Goal: Information Seeking & Learning: Learn about a topic

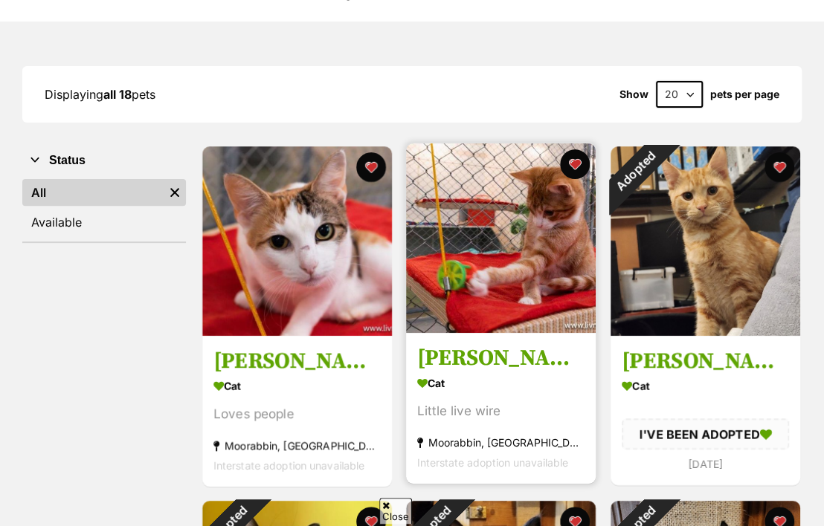
scroll to position [158, 0]
click at [469, 234] on img at bounding box center [501, 238] width 190 height 190
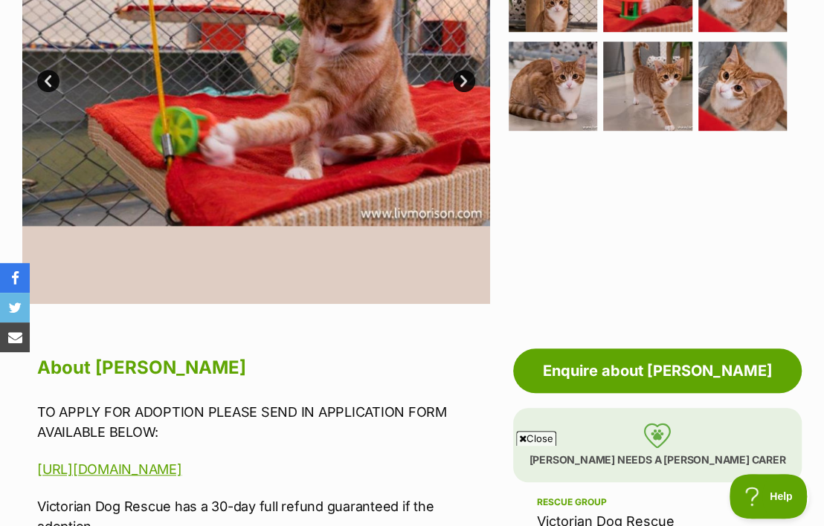
scroll to position [315, 0]
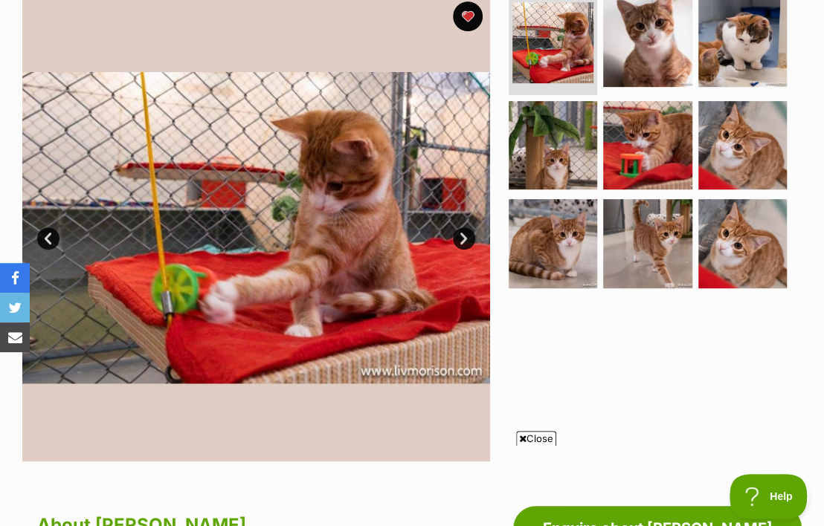
click at [463, 250] on link "Next" at bounding box center [464, 238] width 22 height 22
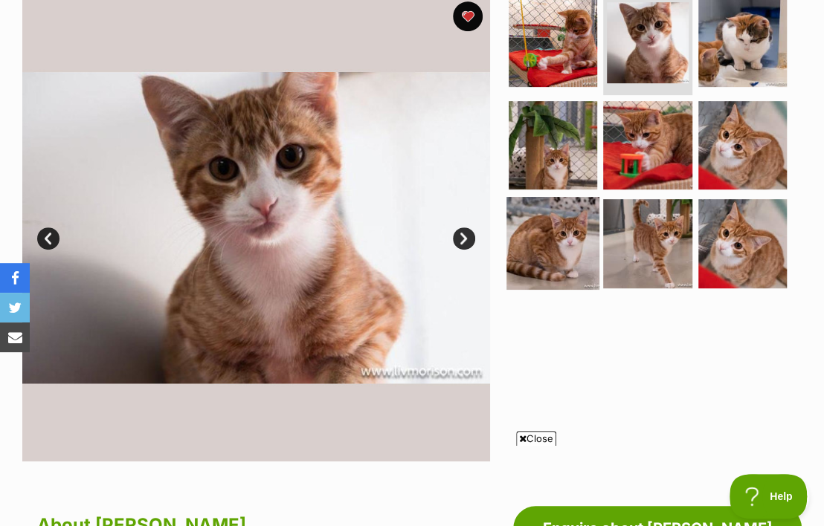
click at [538, 257] on img at bounding box center [552, 243] width 93 height 93
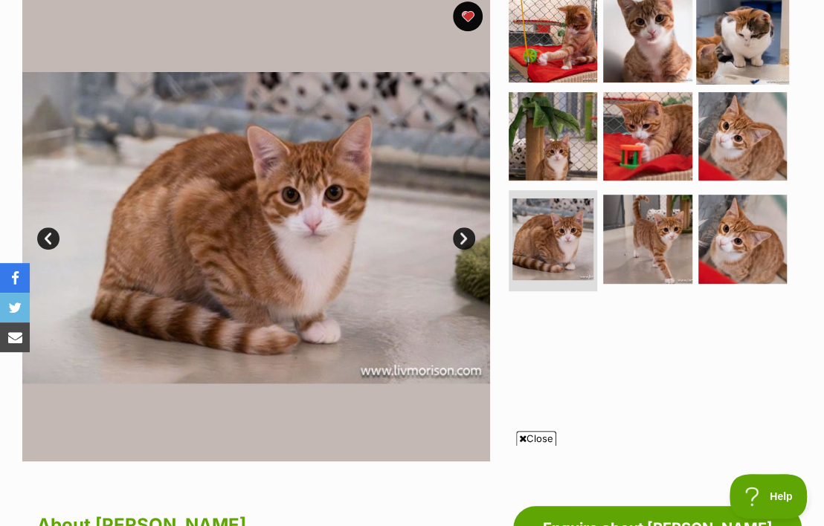
click at [711, 68] on img at bounding box center [742, 38] width 93 height 93
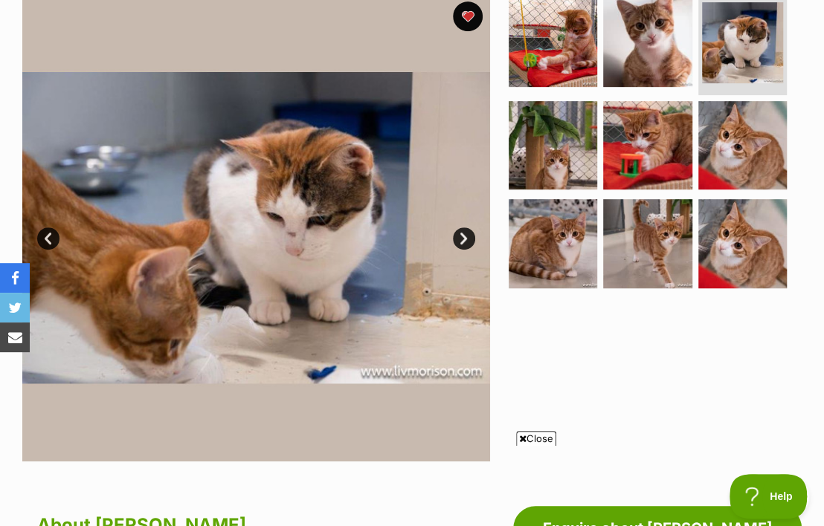
click at [467, 245] on link "Next" at bounding box center [464, 238] width 22 height 22
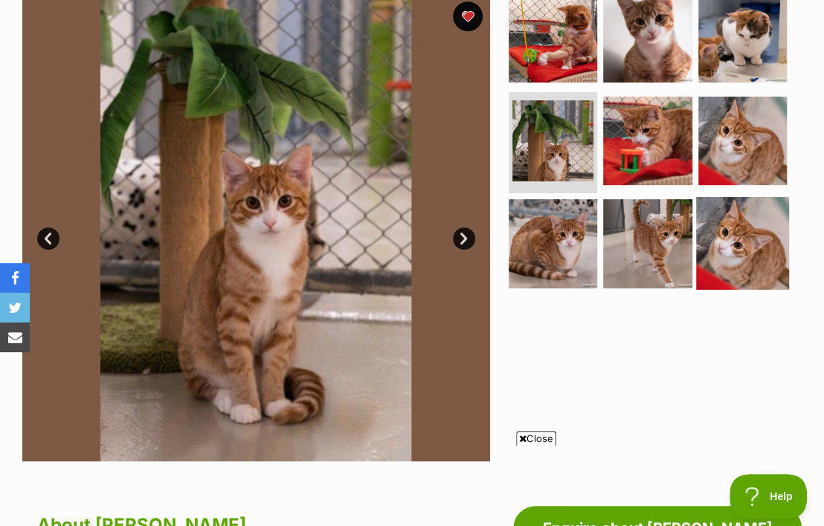
click at [711, 237] on img at bounding box center [742, 243] width 93 height 93
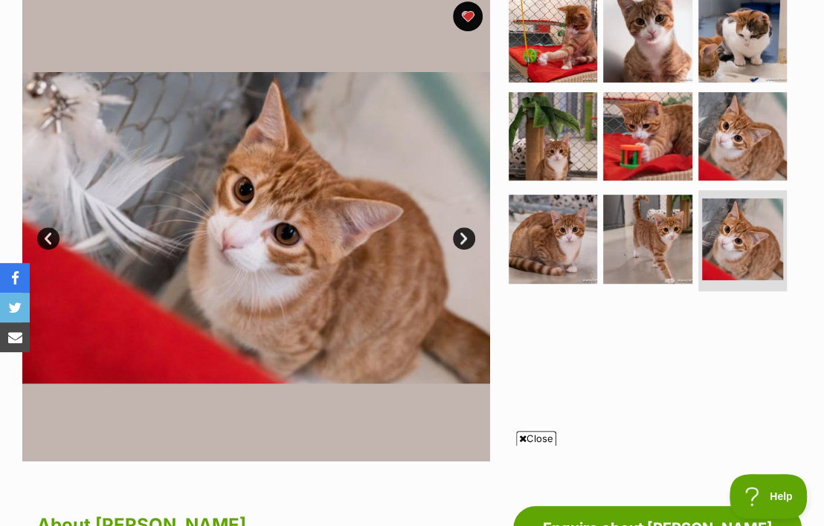
scroll to position [0, 0]
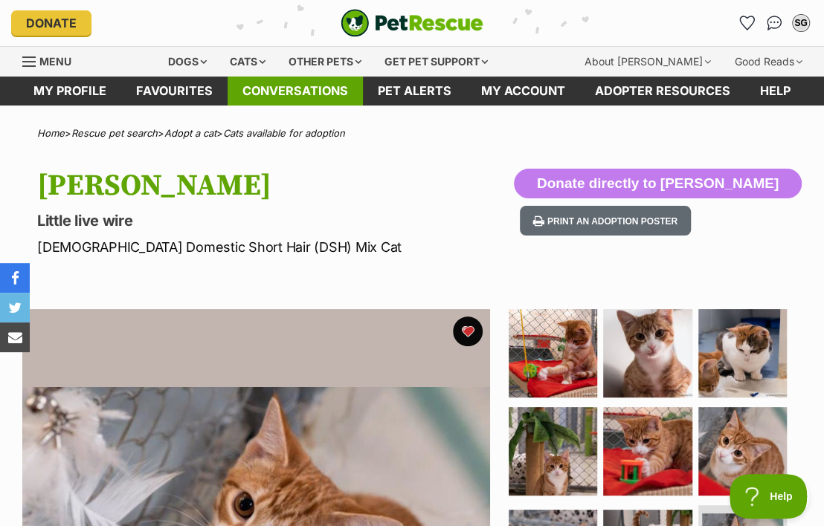
click at [290, 88] on link "Conversations" at bounding box center [294, 91] width 135 height 29
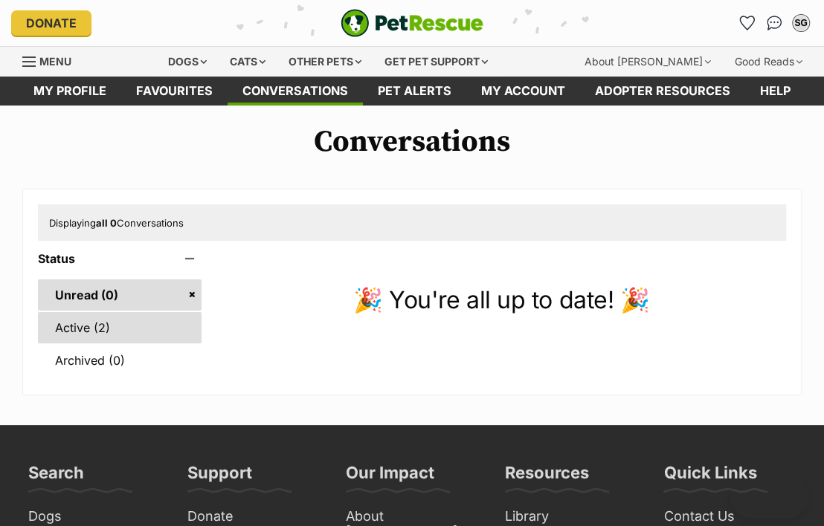
click at [121, 343] on link "Active (2)" at bounding box center [120, 327] width 164 height 31
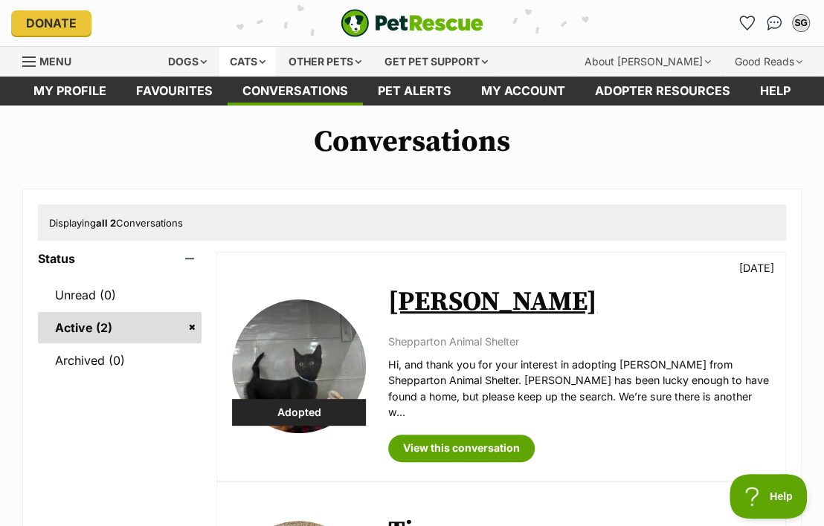
click at [273, 59] on div "Cats" at bounding box center [247, 62] width 57 height 30
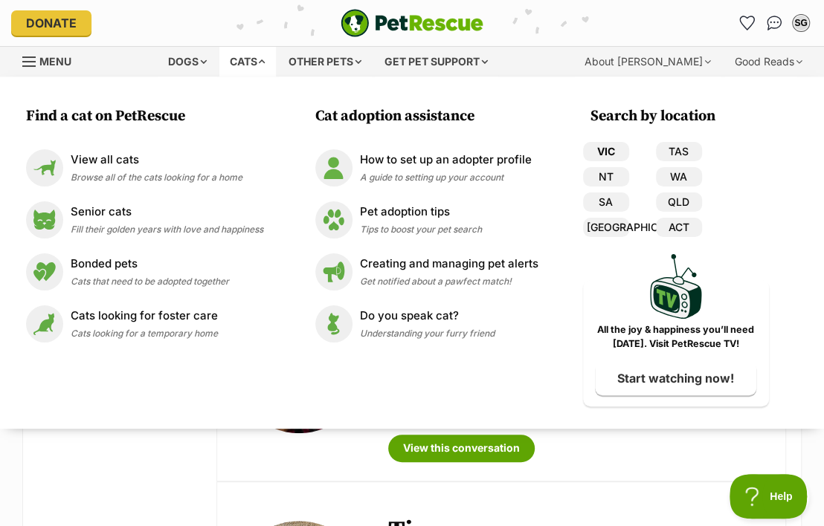
click at [605, 149] on link "VIC" at bounding box center [606, 151] width 46 height 19
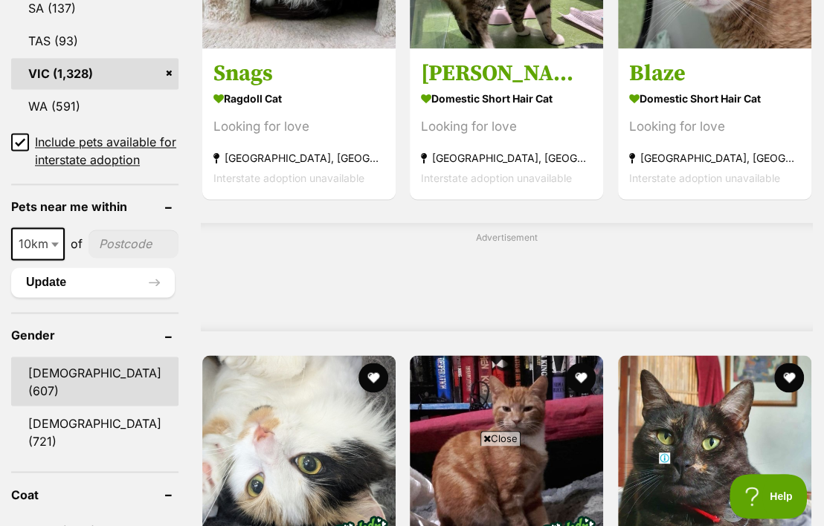
click at [51, 395] on link "[DEMOGRAPHIC_DATA] (607)" at bounding box center [94, 381] width 167 height 49
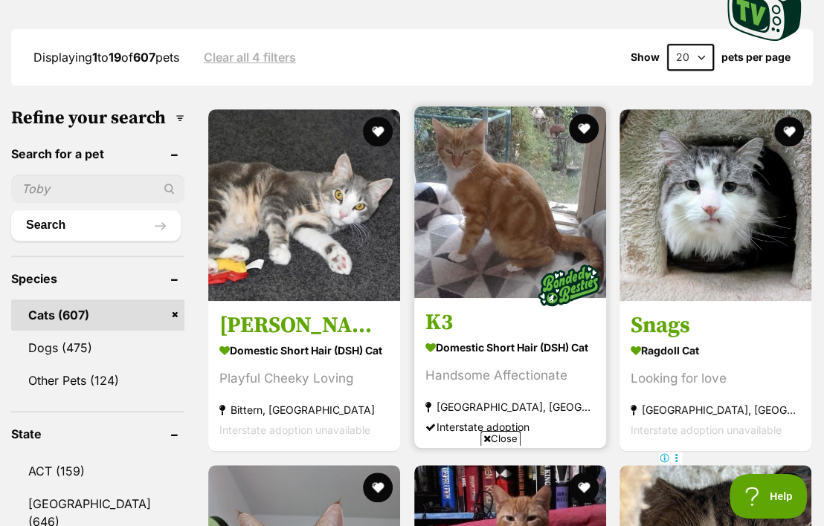
click at [524, 201] on img at bounding box center [510, 202] width 192 height 192
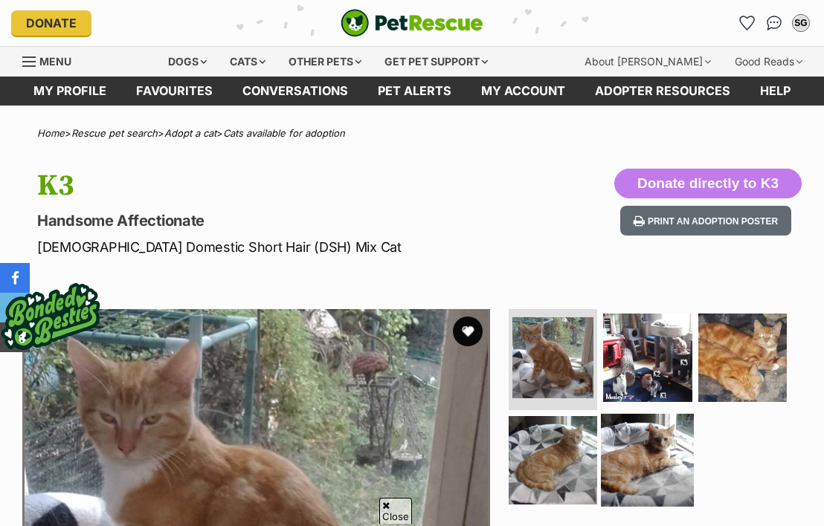
scroll to position [158, 0]
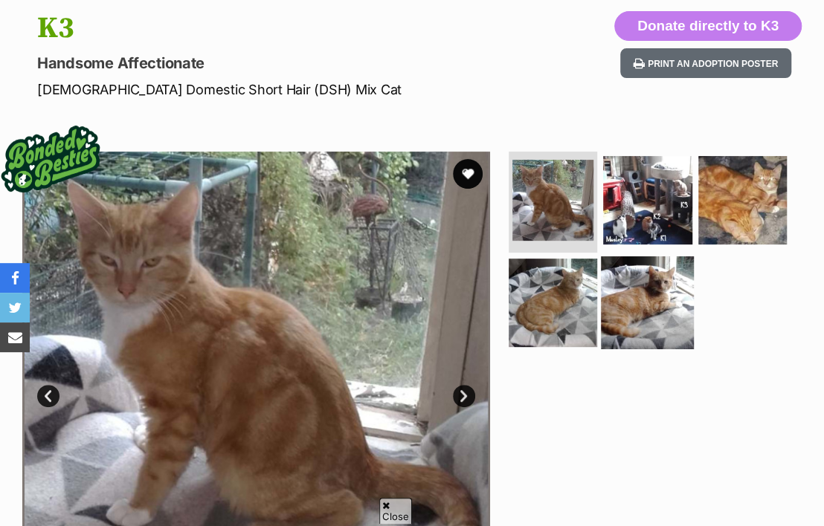
click at [625, 316] on img at bounding box center [647, 302] width 93 height 93
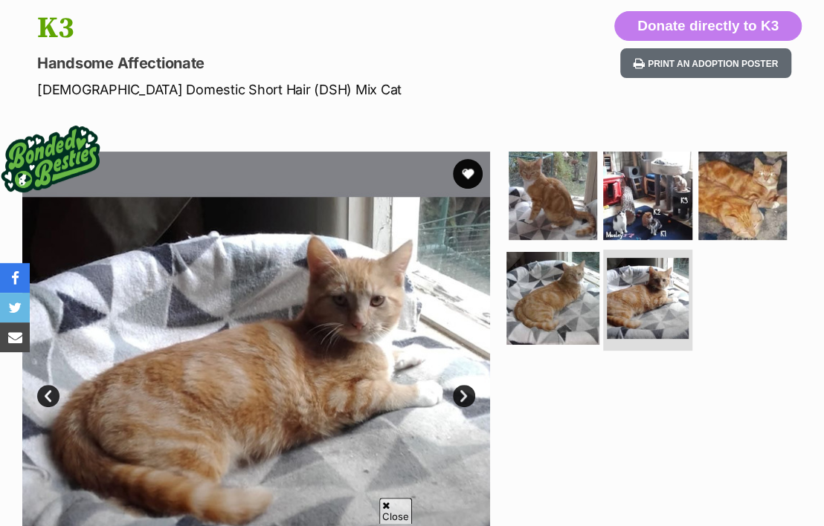
scroll to position [0, 0]
click at [534, 303] on img at bounding box center [552, 298] width 93 height 93
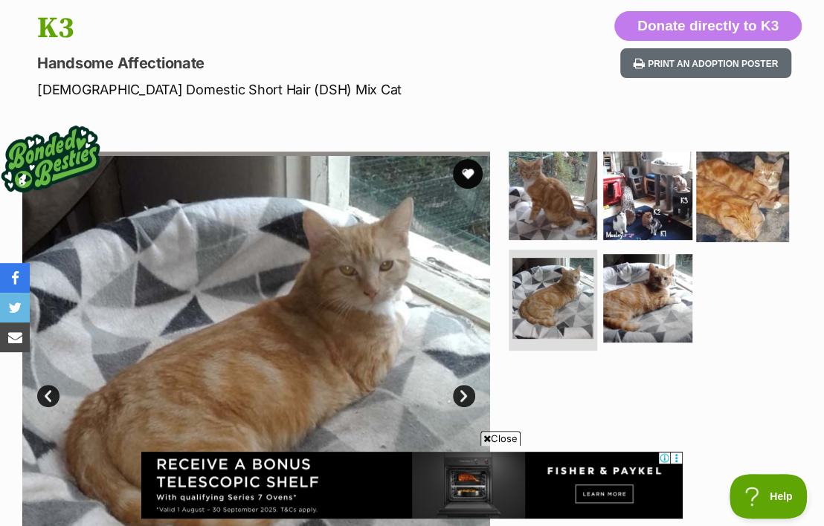
click at [717, 220] on img at bounding box center [742, 195] width 93 height 93
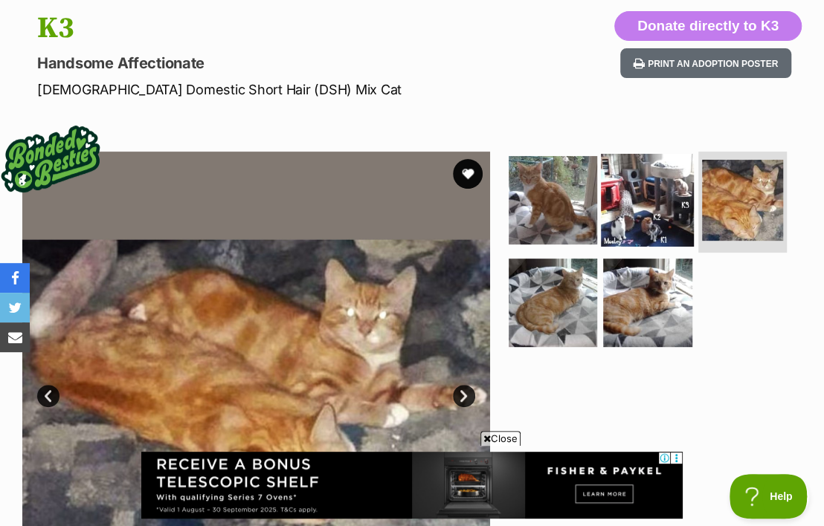
click at [639, 222] on img at bounding box center [647, 200] width 93 height 93
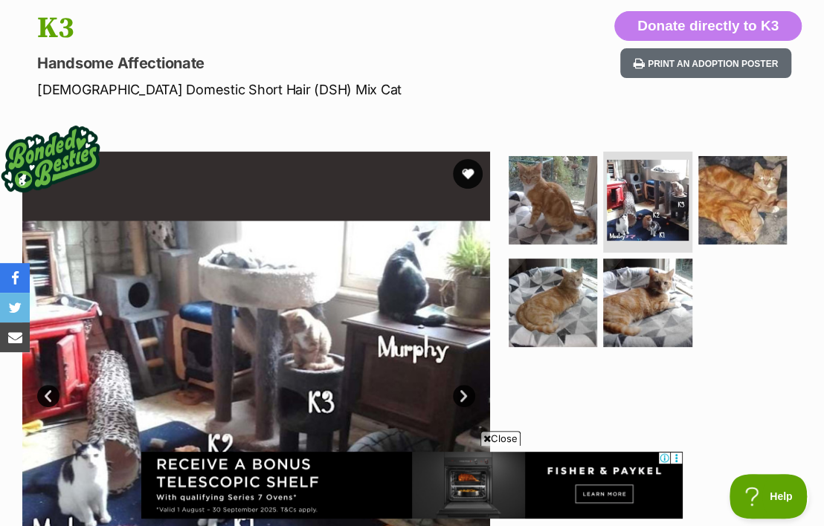
scroll to position [236, 0]
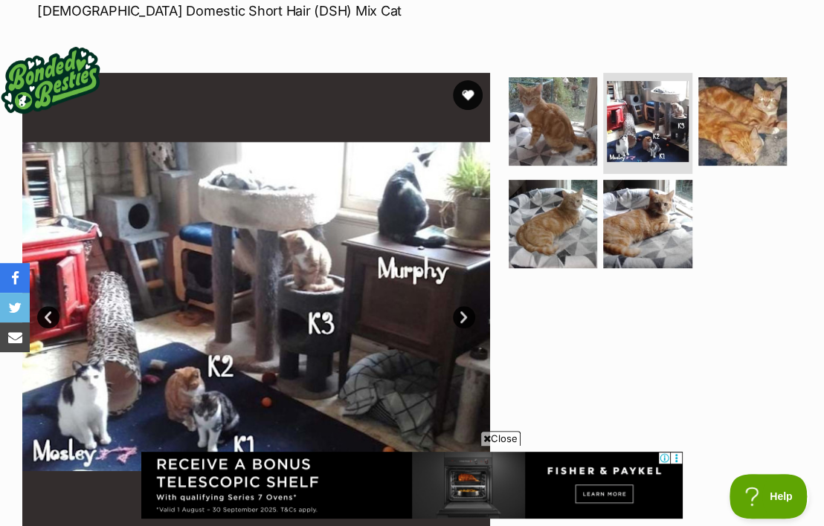
click at [465, 329] on link "Next" at bounding box center [464, 317] width 22 height 22
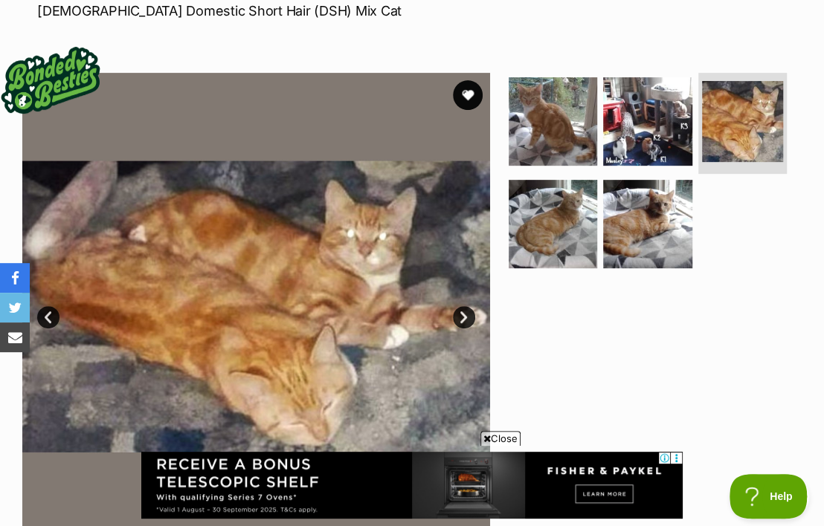
click at [59, 327] on img at bounding box center [256, 307] width 468 height 468
click at [52, 329] on link "Prev" at bounding box center [48, 317] width 22 height 22
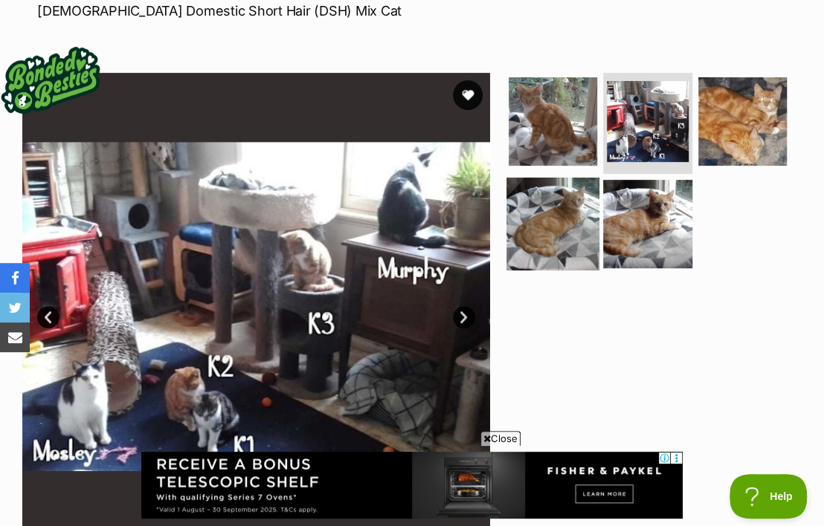
click at [546, 223] on img at bounding box center [552, 224] width 93 height 93
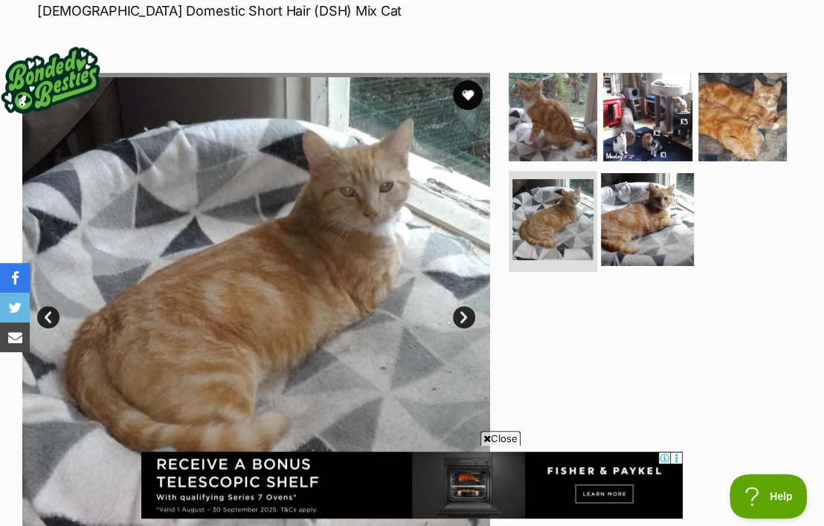
click at [627, 212] on img at bounding box center [647, 219] width 93 height 93
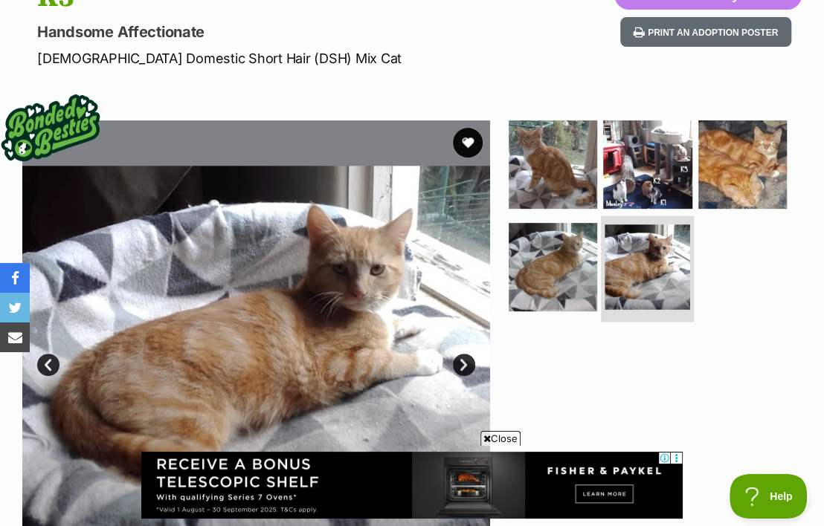
scroll to position [158, 0]
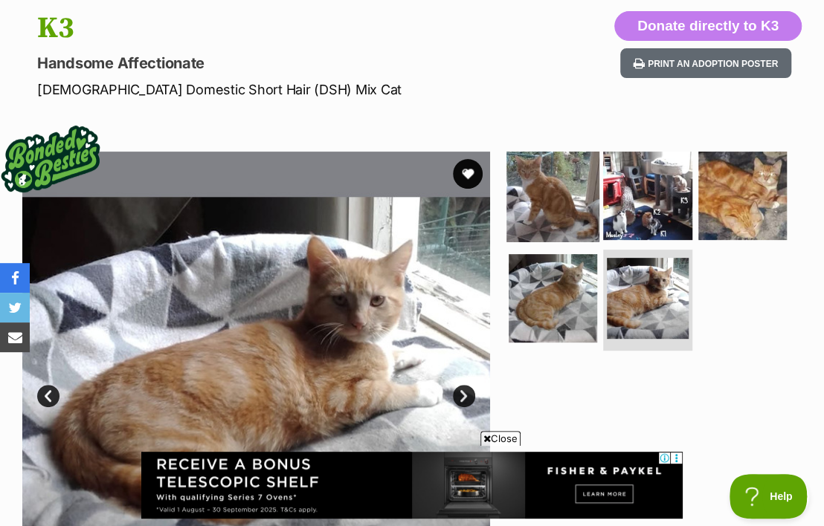
click at [528, 195] on img at bounding box center [552, 195] width 93 height 93
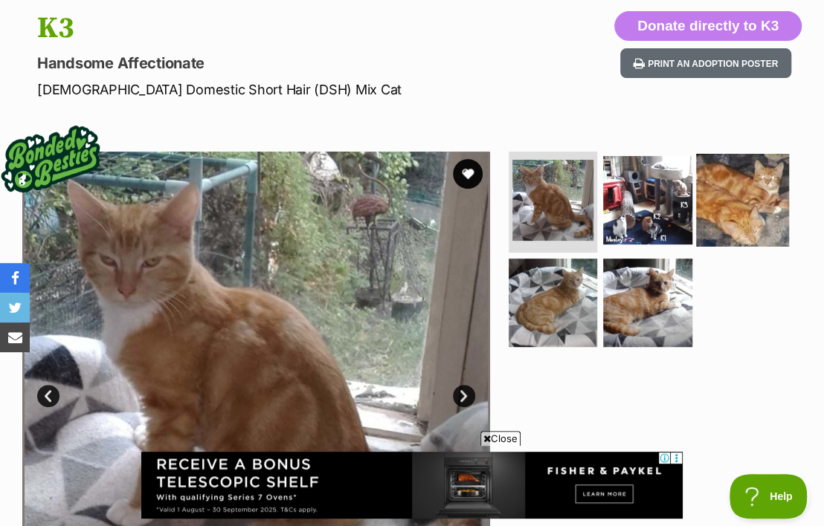
click at [743, 205] on img at bounding box center [742, 200] width 93 height 93
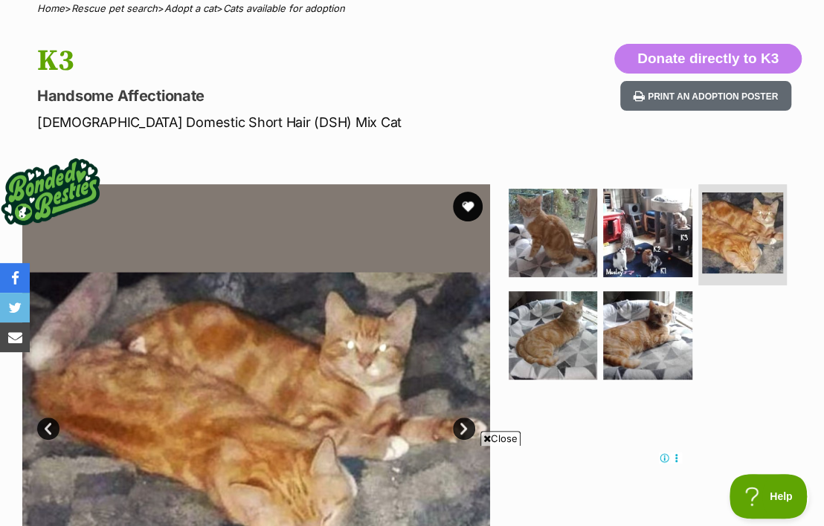
scroll to position [146, 0]
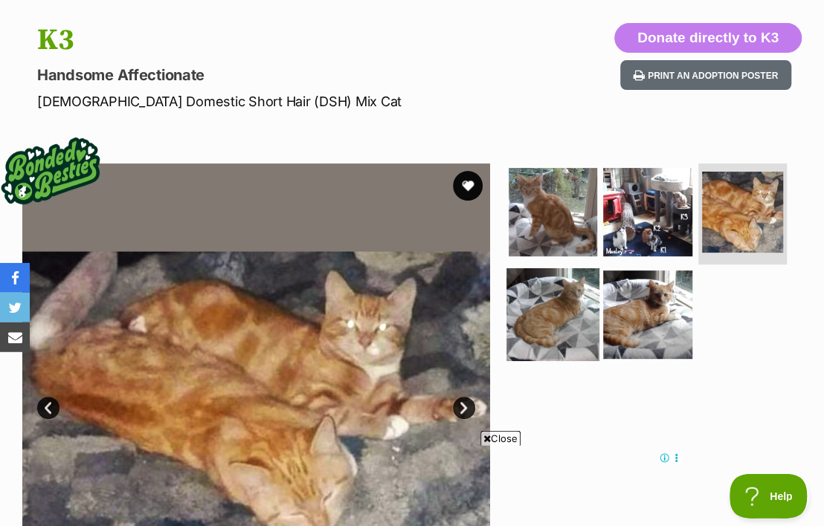
click at [552, 307] on img at bounding box center [552, 314] width 93 height 93
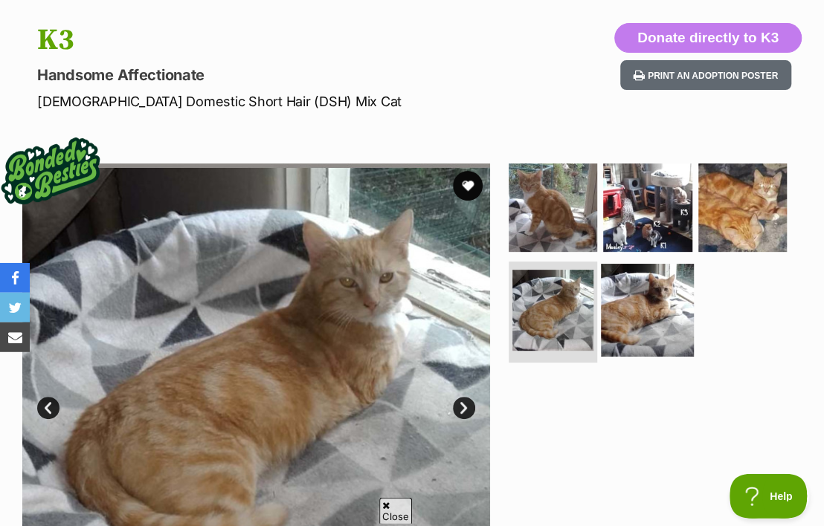
click at [663, 323] on img at bounding box center [647, 310] width 93 height 93
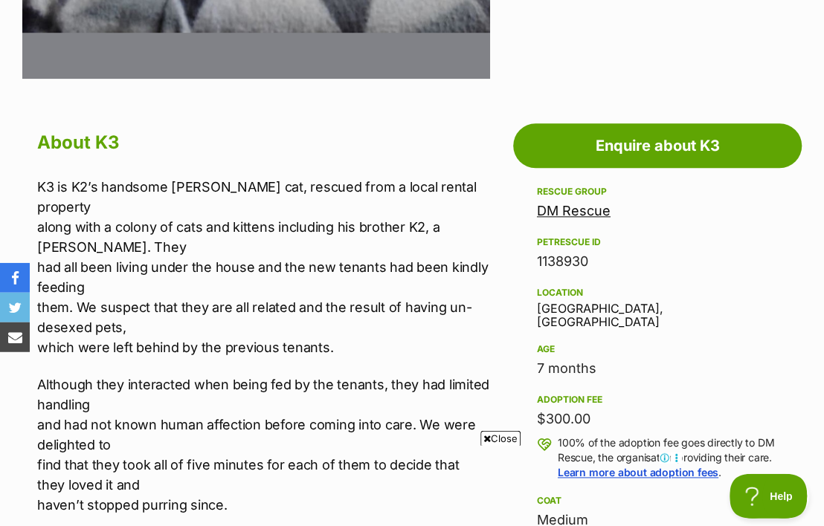
scroll to position [382, 0]
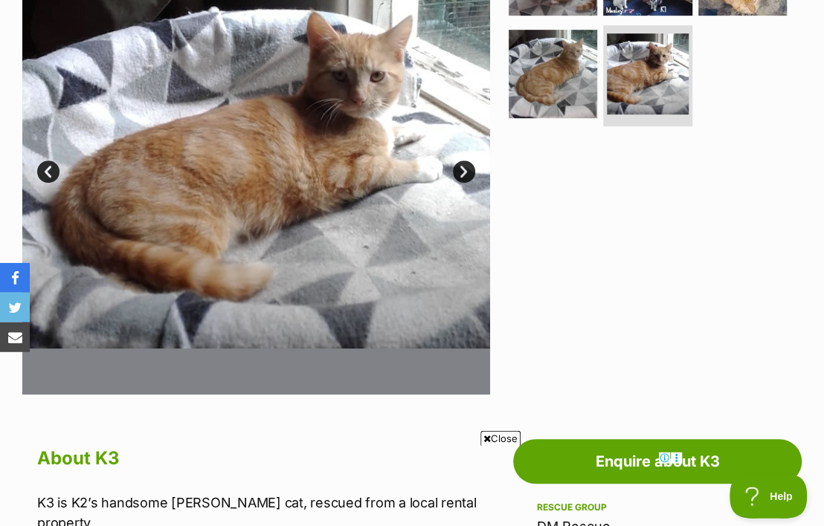
click at [462, 182] on link "Next" at bounding box center [464, 172] width 22 height 22
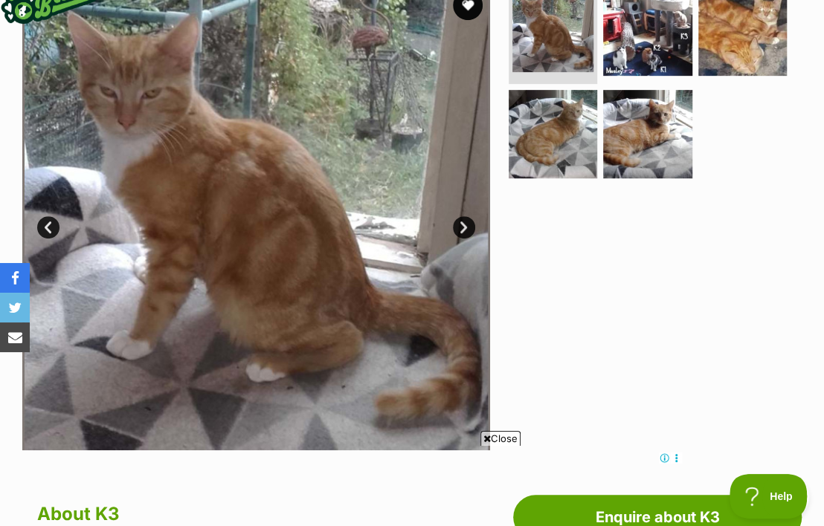
scroll to position [303, 0]
